Goal: Information Seeking & Learning: Learn about a topic

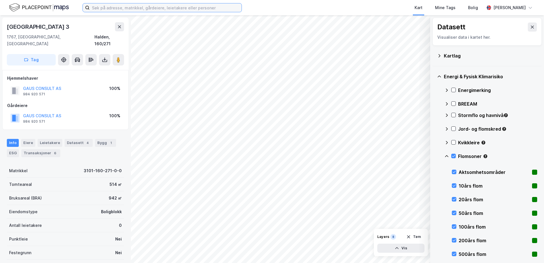
click at [114, 8] on input at bounding box center [166, 7] width 152 height 9
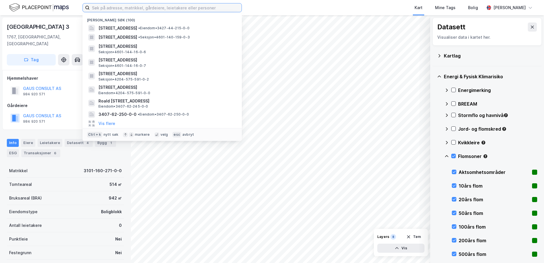
paste input "3101/160/404//"
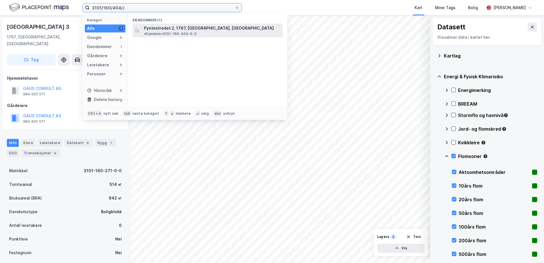
type input "3101/160/404//"
click at [169, 27] on span "Pyntestredet 2, 1767, [GEOGRAPHIC_DATA], [GEOGRAPHIC_DATA]" at bounding box center [209, 28] width 130 height 7
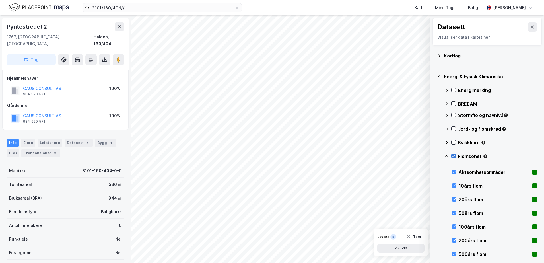
click at [454, 157] on icon at bounding box center [454, 156] width 4 height 4
click at [448, 156] on icon at bounding box center [446, 156] width 3 height 2
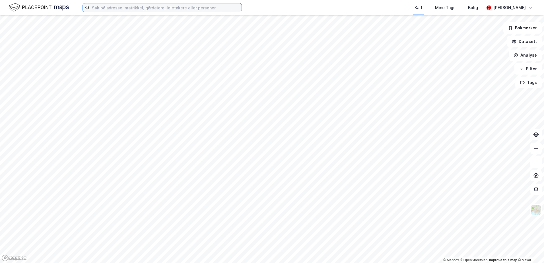
click at [141, 8] on input at bounding box center [166, 7] width 152 height 9
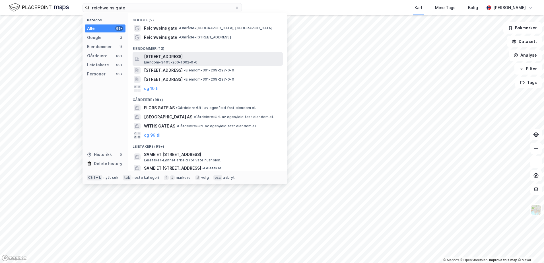
click at [161, 57] on span "[STREET_ADDRESS]" at bounding box center [212, 56] width 137 height 7
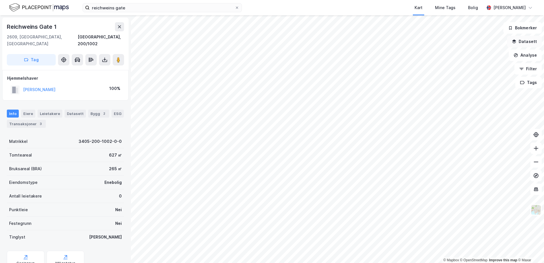
click at [528, 38] on button "Datasett" at bounding box center [524, 41] width 35 height 11
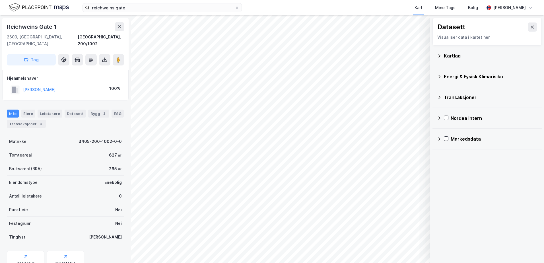
click at [439, 117] on icon at bounding box center [439, 118] width 5 height 5
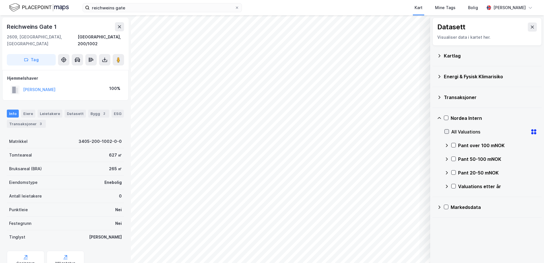
click at [447, 131] on icon at bounding box center [447, 132] width 4 height 4
click at [447, 130] on icon at bounding box center [447, 132] width 4 height 4
click at [440, 115] on div "Nordea Intern" at bounding box center [487, 118] width 100 height 14
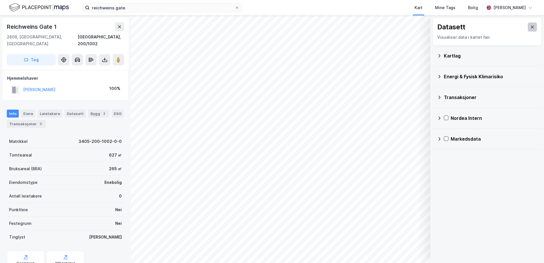
click at [531, 26] on icon at bounding box center [532, 27] width 3 height 3
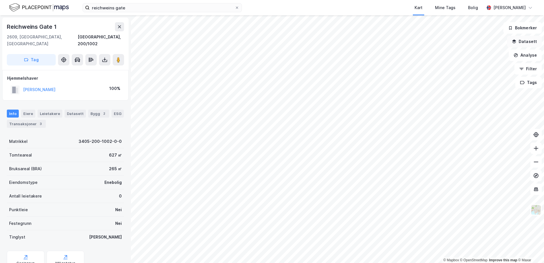
click at [522, 41] on button "Datasett" at bounding box center [524, 41] width 35 height 11
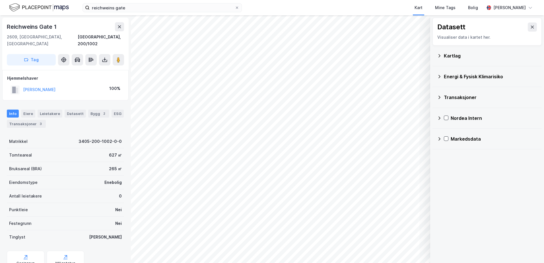
click at [450, 75] on div "Energi & Fysisk Klimarisiko" at bounding box center [490, 76] width 93 height 7
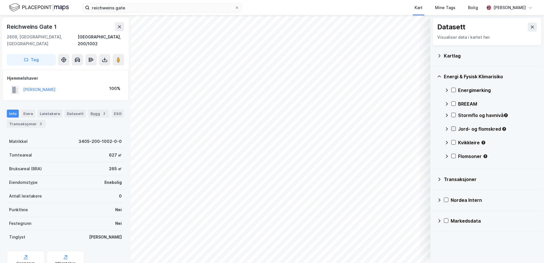
click at [455, 128] on icon at bounding box center [454, 129] width 4 height 4
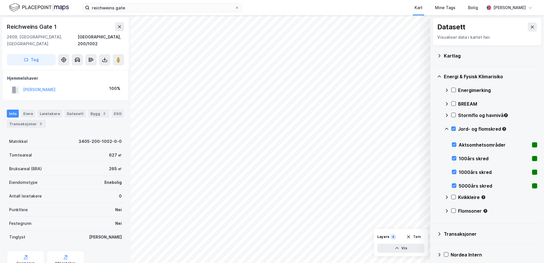
click at [453, 208] on div "Flomsoner" at bounding box center [491, 213] width 93 height 14
click at [452, 210] on icon at bounding box center [454, 211] width 4 height 4
click at [453, 210] on icon at bounding box center [454, 211] width 4 height 4
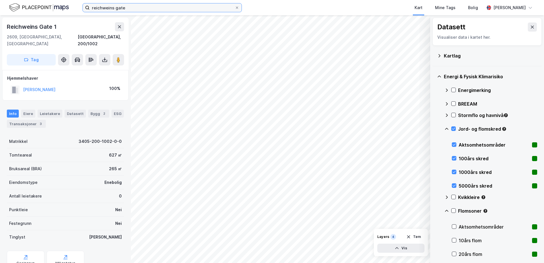
click at [133, 8] on input "reichweins gate" at bounding box center [162, 7] width 145 height 9
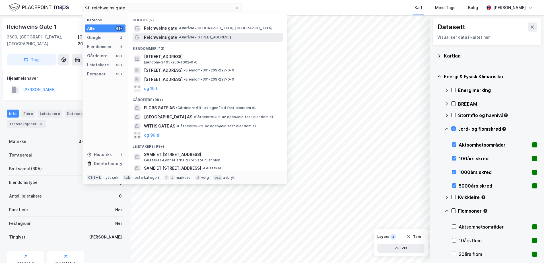
click at [156, 37] on span "Reichweins gate" at bounding box center [160, 37] width 33 height 7
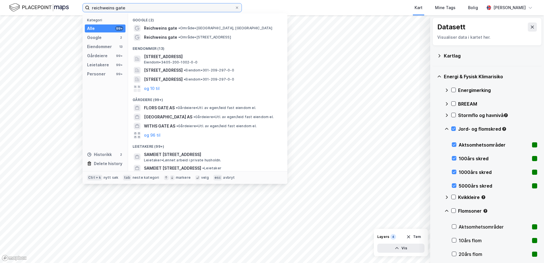
click at [132, 9] on input "reichweins gate" at bounding box center [162, 7] width 145 height 9
click at [159, 51] on div "Google (2) Reichweins gate • Område • [GEOGRAPHIC_DATA], [GEOGRAPHIC_DATA] • Om…" at bounding box center [207, 92] width 159 height 158
drag, startPoint x: 159, startPoint y: 51, endPoint x: 128, endPoint y: 6, distance: 55.0
click at [128, 6] on input "reichweins gate" at bounding box center [162, 7] width 145 height 9
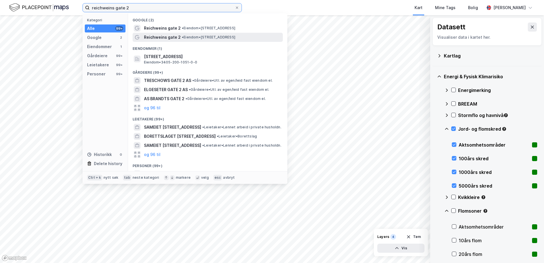
type input "reichweins gate 2"
click at [167, 36] on span "Reichweins gate 2" at bounding box center [162, 37] width 37 height 7
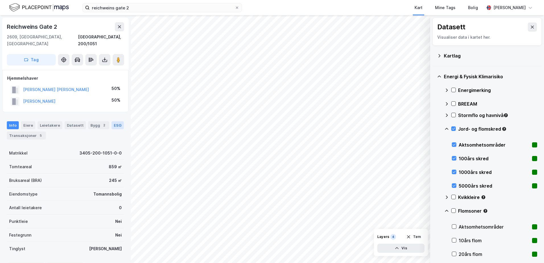
click at [113, 121] on div "ESG" at bounding box center [118, 125] width 12 height 8
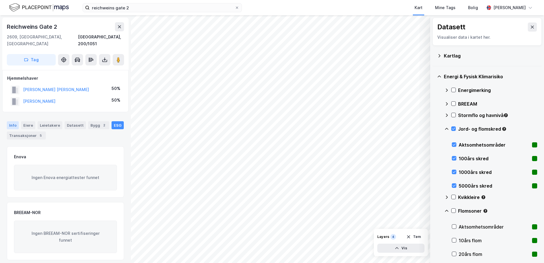
click at [11, 121] on div "Info" at bounding box center [13, 125] width 12 height 8
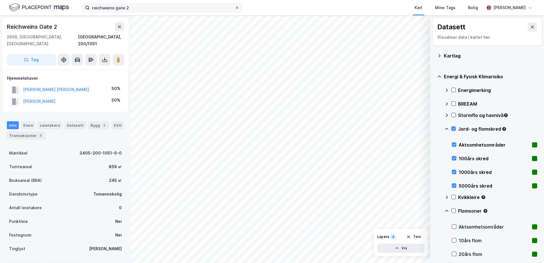
click at [238, 8] on icon at bounding box center [236, 7] width 3 height 3
click at [235, 8] on input "reichweins gate 2" at bounding box center [162, 7] width 145 height 9
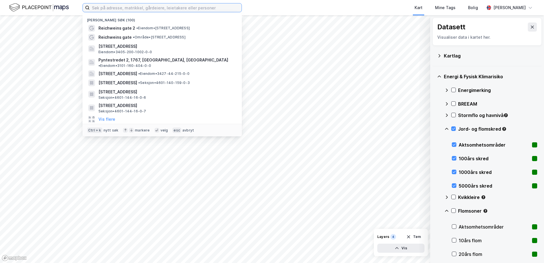
click at [119, 9] on input at bounding box center [166, 7] width 152 height 9
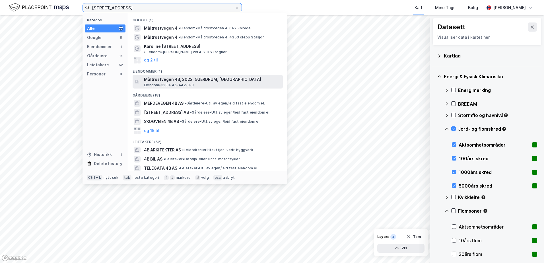
type input "[STREET_ADDRESS]"
click at [163, 77] on span "Måltrostvegen 4B, 2022, GJERDRUM, [GEOGRAPHIC_DATA]" at bounding box center [212, 79] width 137 height 7
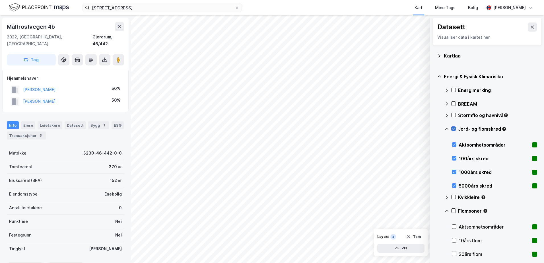
click at [453, 129] on icon at bounding box center [454, 129] width 4 height 4
click at [454, 128] on icon at bounding box center [454, 129] width 4 height 4
click at [453, 197] on icon at bounding box center [454, 197] width 4 height 4
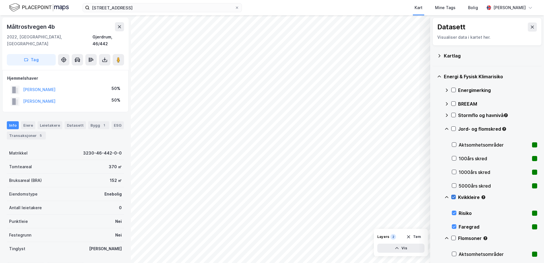
click at [453, 197] on icon at bounding box center [454, 197] width 4 height 4
click at [453, 128] on icon at bounding box center [454, 129] width 4 height 4
click at [415, 247] on button "Vis" at bounding box center [400, 248] width 47 height 9
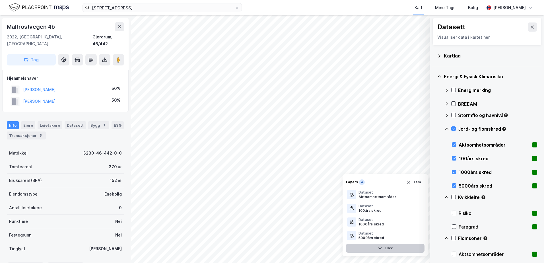
click at [415, 247] on button "Lukk" at bounding box center [385, 248] width 79 height 9
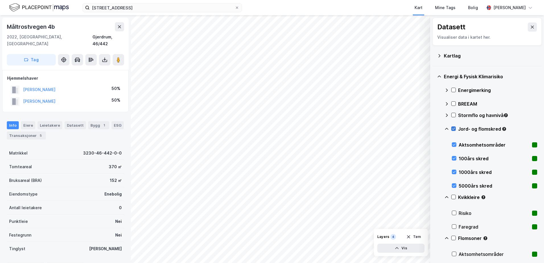
click at [454, 129] on icon at bounding box center [453, 129] width 3 height 2
click at [453, 198] on icon at bounding box center [453, 197] width 3 height 2
